Goal: Check status: Check status

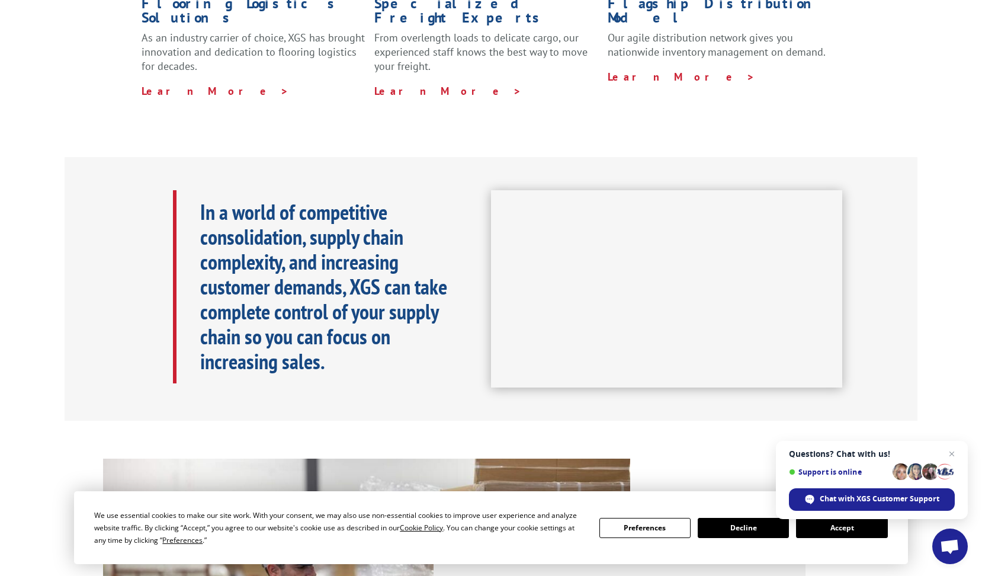
scroll to position [711, 0]
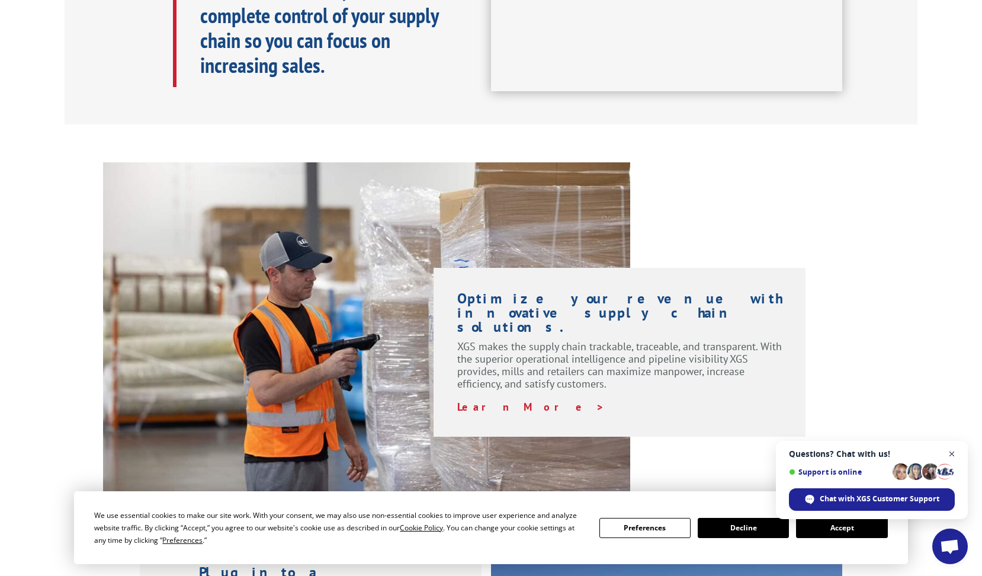
click at [952, 457] on span "Close chat" at bounding box center [952, 454] width 15 height 15
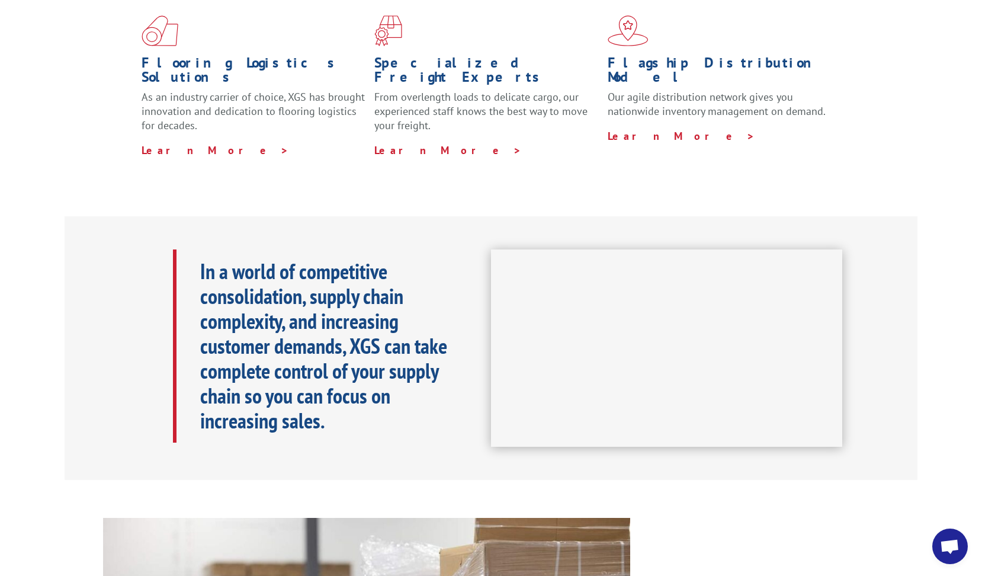
scroll to position [0, 0]
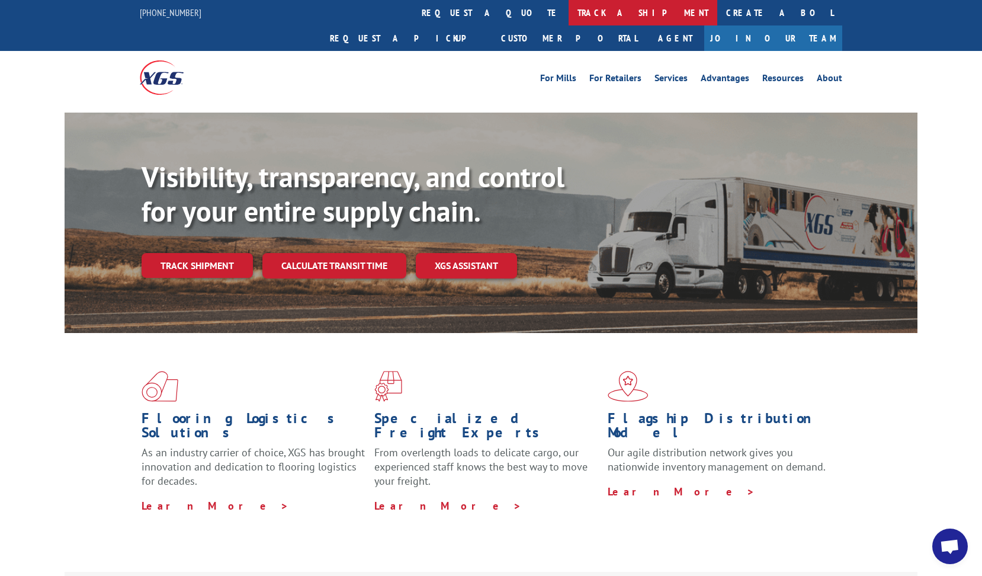
click at [569, 8] on link "track a shipment" at bounding box center [643, 12] width 149 height 25
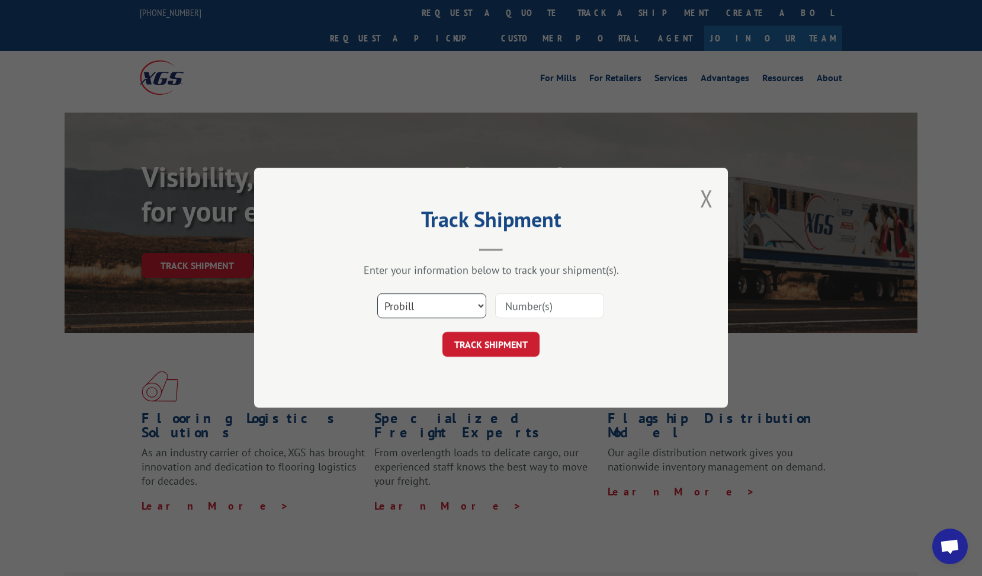
click at [425, 300] on select "Select category... Probill BOL PO" at bounding box center [431, 306] width 109 height 25
select select "bol"
click at [377, 294] on select "Select category... Probill BOL PO" at bounding box center [431, 306] width 109 height 25
click at [531, 302] on input at bounding box center [549, 306] width 109 height 25
type input "7086973"
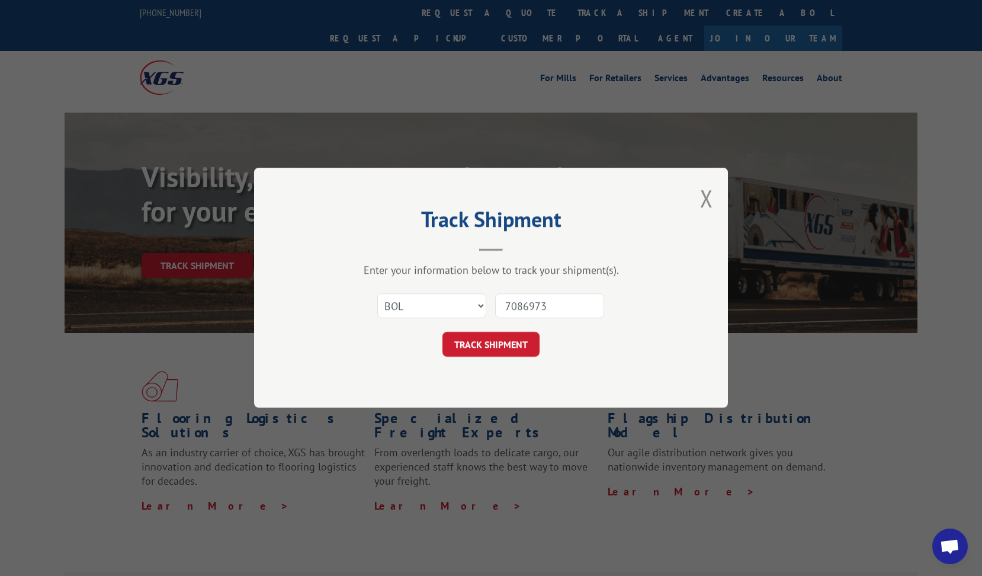
click button "TRACK SHIPMENT" at bounding box center [491, 344] width 97 height 25
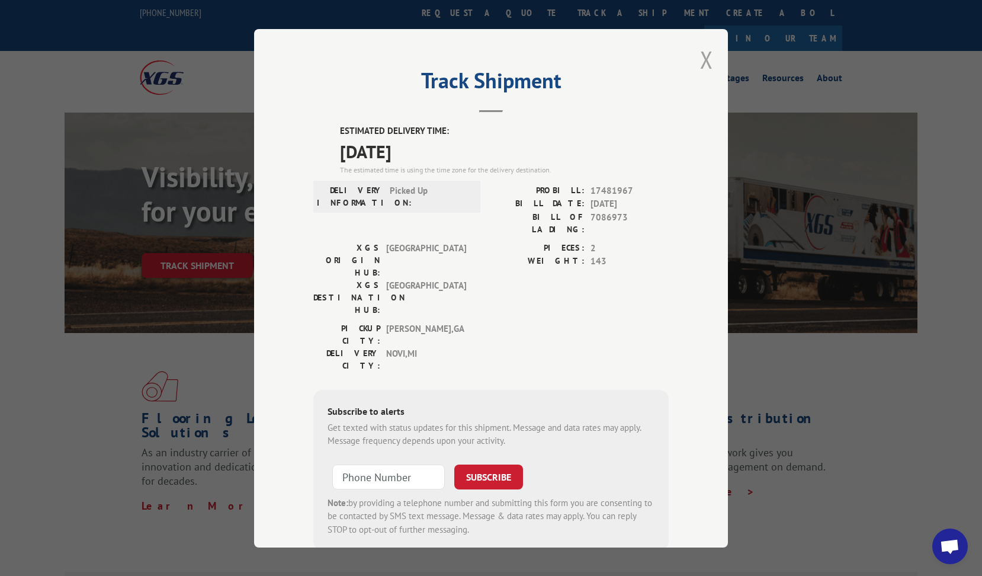
click at [703, 63] on button "Close modal" at bounding box center [706, 59] width 13 height 31
